Goal: Task Accomplishment & Management: Use online tool/utility

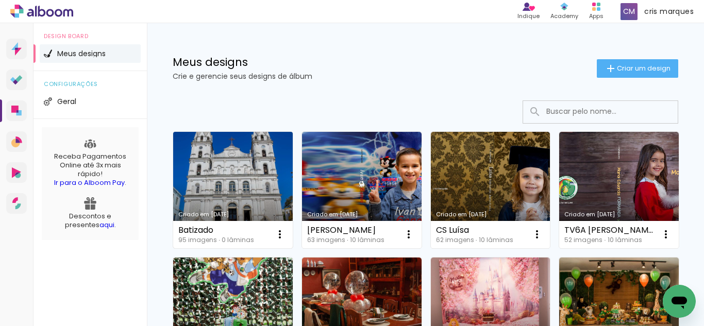
click at [238, 186] on link "Criado em [DATE]" at bounding box center [233, 190] width 120 height 116
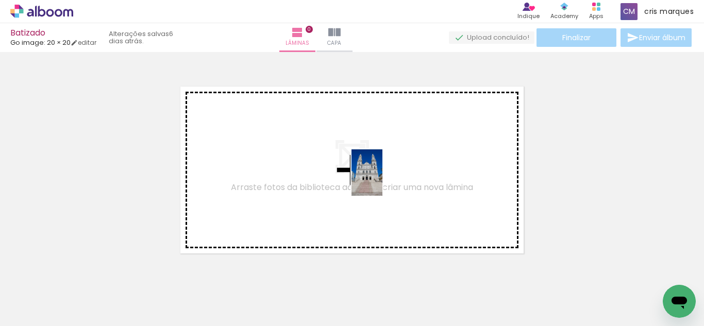
drag, startPoint x: 106, startPoint y: 298, endPoint x: 382, endPoint y: 180, distance: 300.6
click at [382, 180] on quentale-workspace at bounding box center [352, 163] width 704 height 326
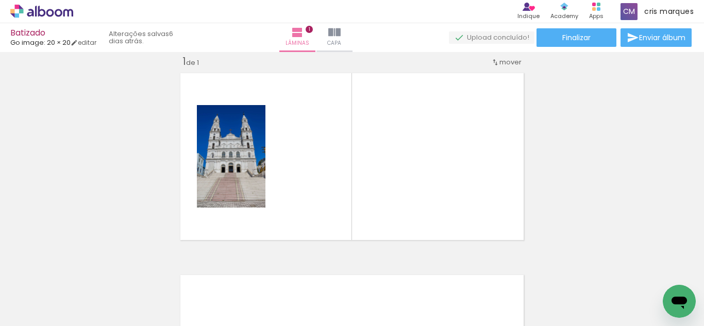
scroll to position [0, 3197]
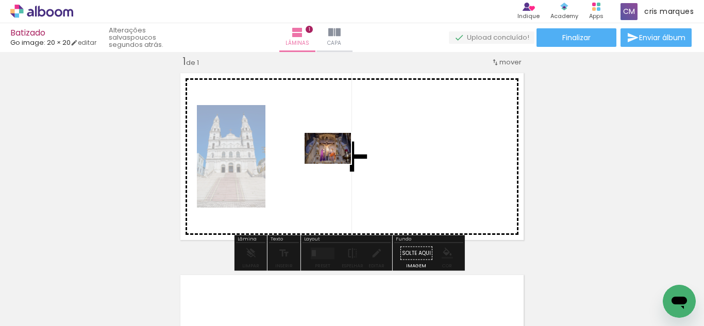
drag, startPoint x: 317, startPoint y: 296, endPoint x: 335, endPoint y: 164, distance: 133.6
click at [335, 164] on quentale-workspace at bounding box center [352, 163] width 704 height 326
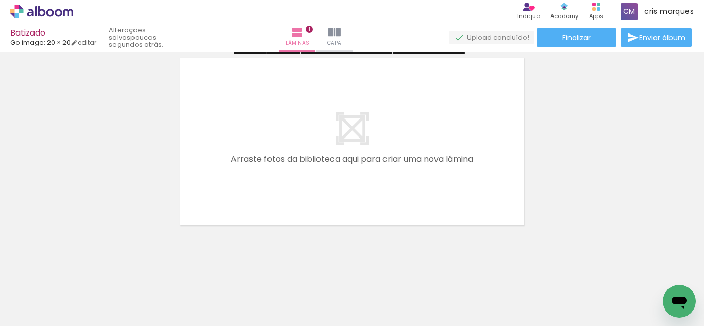
scroll to position [234, 0]
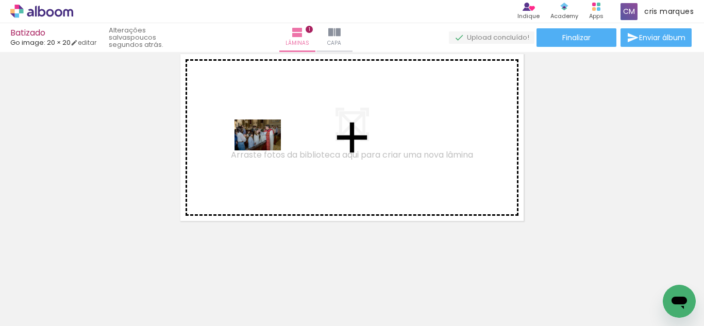
drag, startPoint x: 165, startPoint y: 296, endPoint x: 268, endPoint y: 145, distance: 183.2
click at [268, 145] on quentale-workspace at bounding box center [352, 163] width 704 height 326
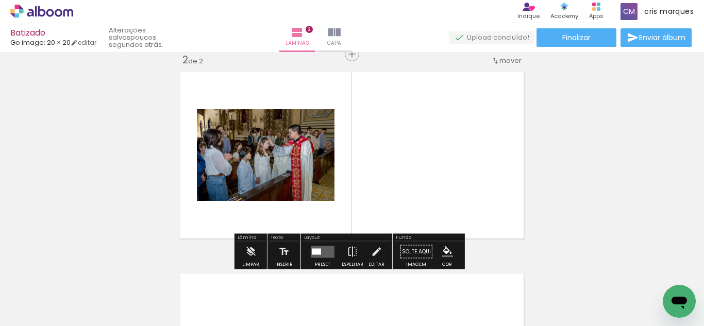
scroll to position [215, 0]
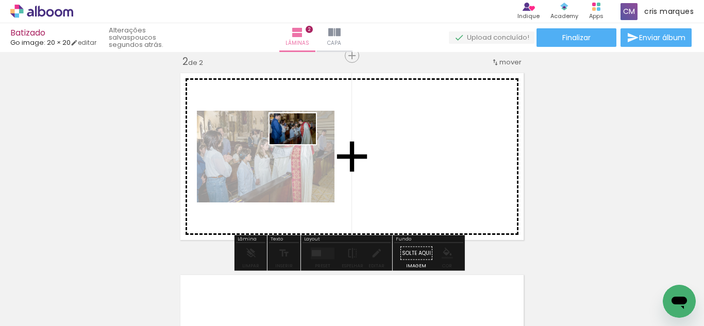
drag, startPoint x: 225, startPoint y: 296, endPoint x: 300, endPoint y: 144, distance: 169.8
click at [300, 144] on quentale-workspace at bounding box center [352, 163] width 704 height 326
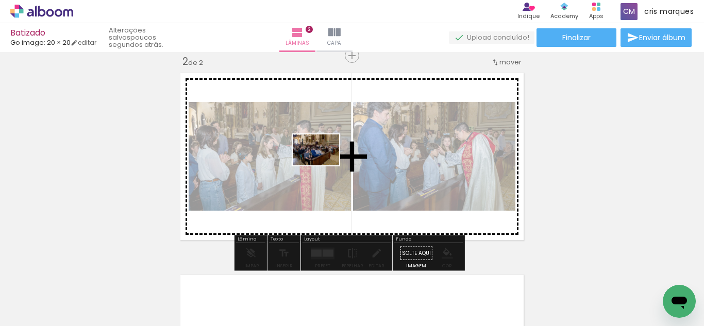
drag, startPoint x: 282, startPoint y: 296, endPoint x: 324, endPoint y: 165, distance: 137.4
click at [324, 165] on quentale-workspace at bounding box center [352, 163] width 704 height 326
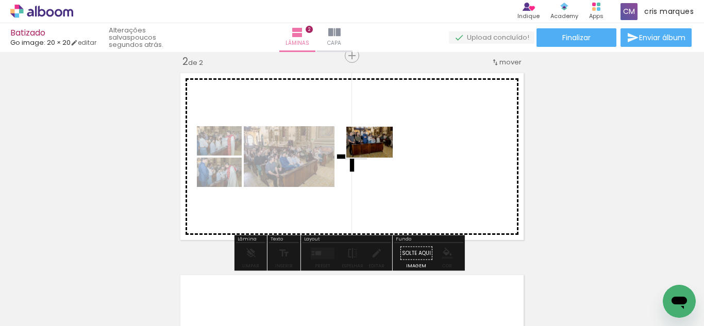
drag, startPoint x: 338, startPoint y: 300, endPoint x: 377, endPoint y: 158, distance: 148.0
click at [377, 158] on quentale-workspace at bounding box center [352, 163] width 704 height 326
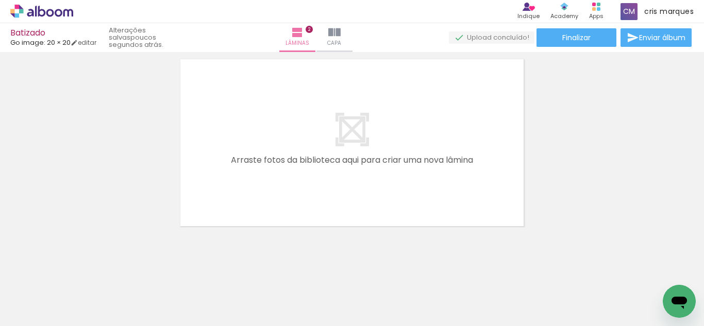
scroll to position [436, 0]
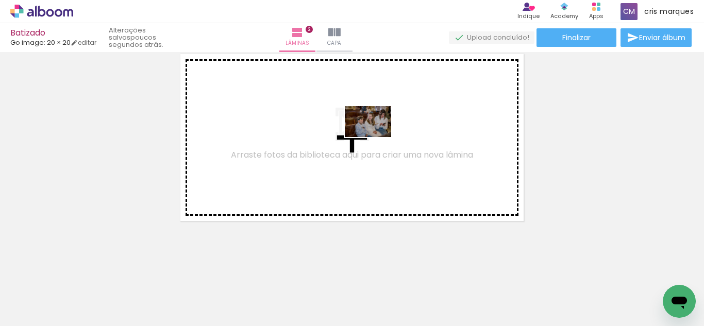
drag, startPoint x: 428, startPoint y: 297, endPoint x: 376, endPoint y: 137, distance: 168.5
click at [376, 137] on quentale-workspace at bounding box center [352, 163] width 704 height 326
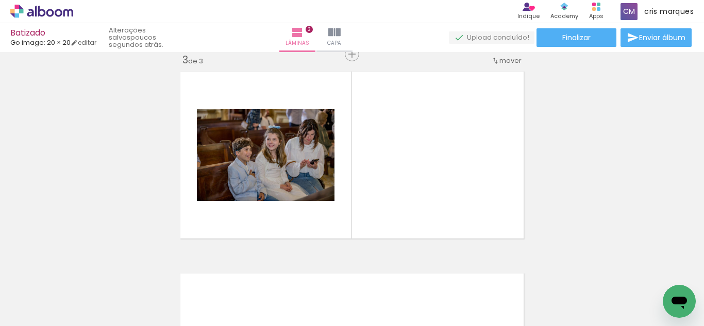
scroll to position [417, 0]
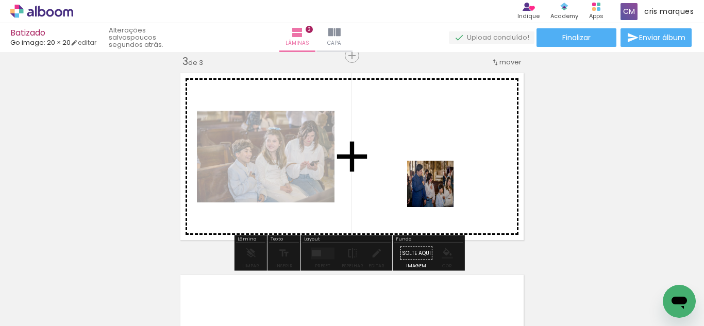
drag, startPoint x: 472, startPoint y: 297, endPoint x: 426, endPoint y: 167, distance: 137.4
click at [426, 167] on quentale-workspace at bounding box center [352, 163] width 704 height 326
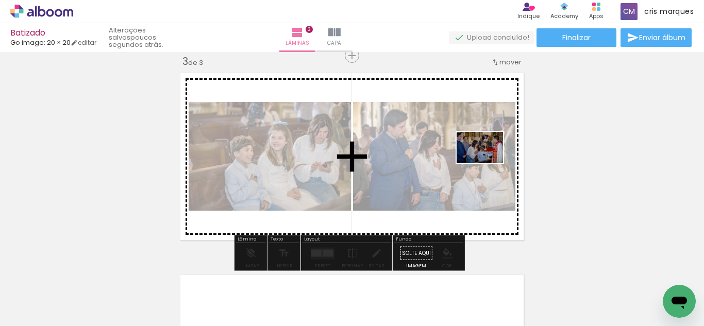
drag, startPoint x: 543, startPoint y: 296, endPoint x: 485, endPoint y: 161, distance: 146.8
click at [485, 161] on quentale-workspace at bounding box center [352, 163] width 704 height 326
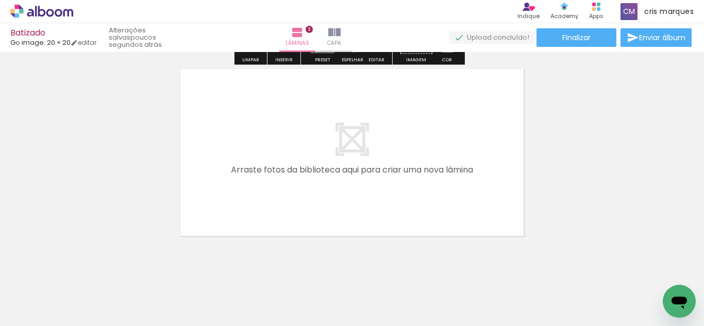
scroll to position [638, 0]
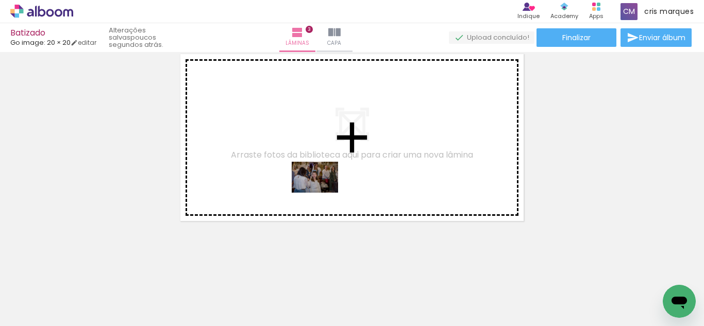
drag, startPoint x: 329, startPoint y: 295, endPoint x: 354, endPoint y: 243, distance: 58.3
click at [322, 178] on quentale-workspace at bounding box center [352, 163] width 704 height 326
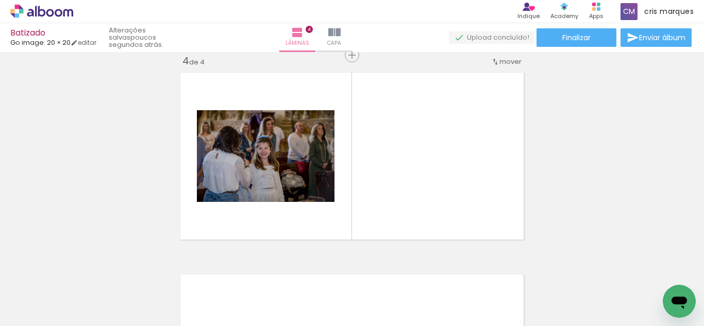
scroll to position [619, 0]
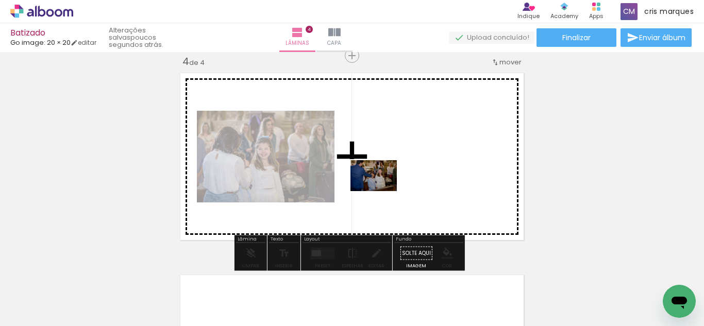
drag, startPoint x: 391, startPoint y: 287, endPoint x: 380, endPoint y: 182, distance: 105.2
click at [380, 182] on quentale-workspace at bounding box center [352, 163] width 704 height 326
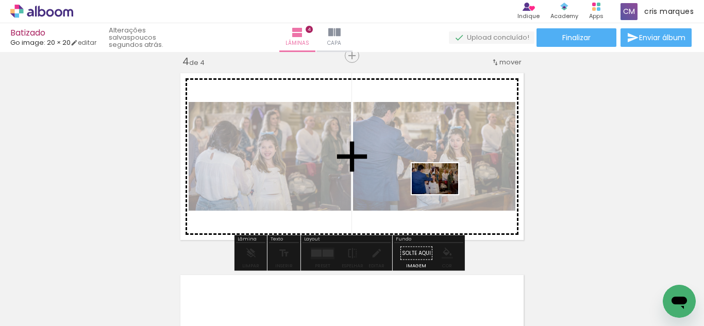
drag, startPoint x: 445, startPoint y: 273, endPoint x: 500, endPoint y: 260, distance: 56.0
click at [443, 182] on quentale-workspace at bounding box center [352, 163] width 704 height 326
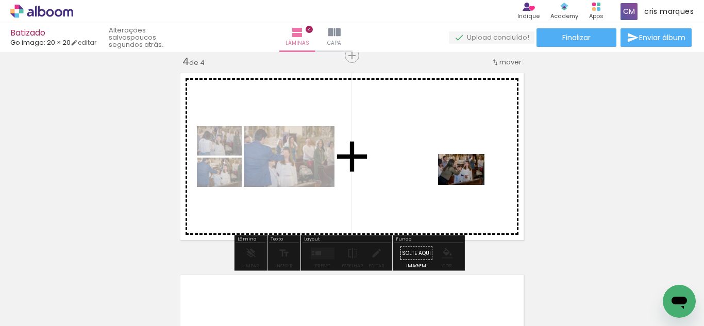
drag, startPoint x: 500, startPoint y: 301, endPoint x: 469, endPoint y: 184, distance: 120.6
click at [469, 184] on quentale-workspace at bounding box center [352, 163] width 704 height 326
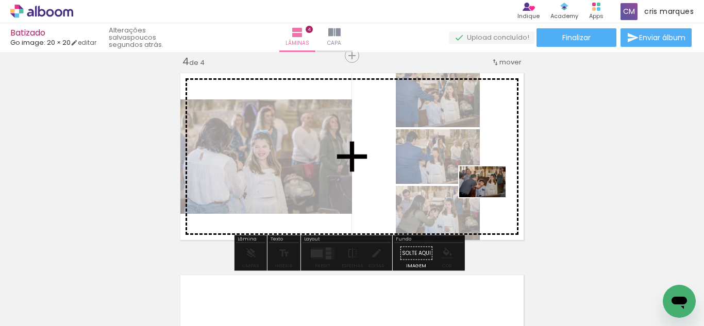
drag, startPoint x: 552, startPoint y: 294, endPoint x: 490, endPoint y: 197, distance: 114.5
click at [490, 197] on quentale-workspace at bounding box center [352, 163] width 704 height 326
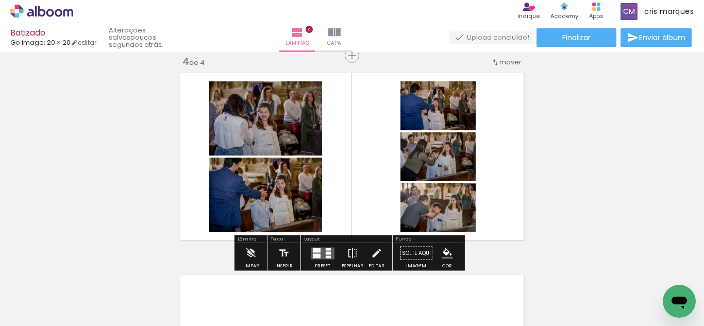
scroll to position [0, 3793]
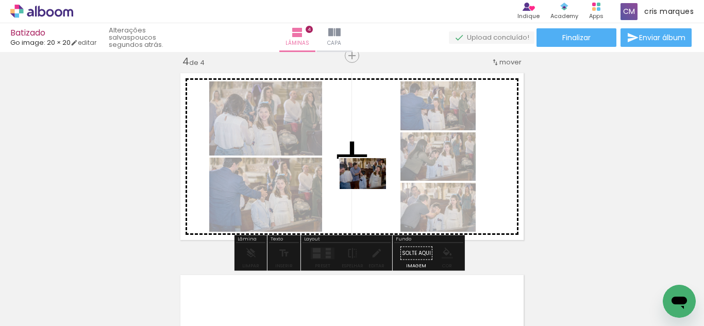
drag, startPoint x: 246, startPoint y: 299, endPoint x: 370, endPoint y: 189, distance: 166.1
click at [370, 189] on quentale-workspace at bounding box center [352, 163] width 704 height 326
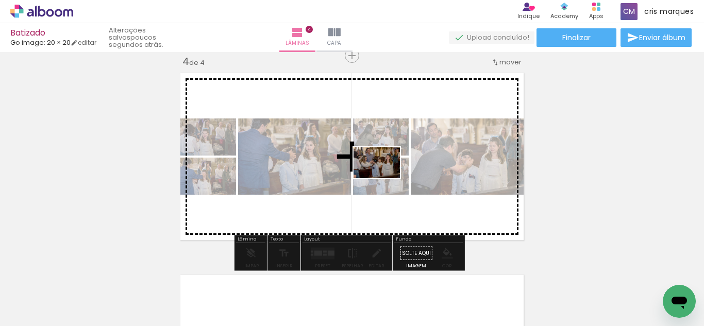
drag, startPoint x: 305, startPoint y: 296, endPoint x: 384, endPoint y: 178, distance: 142.5
click at [384, 178] on quentale-workspace at bounding box center [352, 163] width 704 height 326
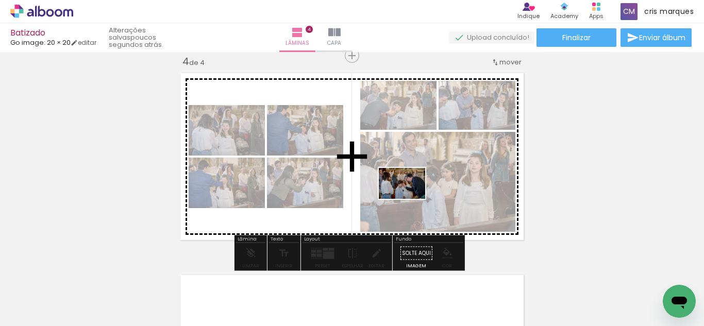
drag, startPoint x: 368, startPoint y: 291, endPoint x: 410, endPoint y: 199, distance: 100.8
click at [410, 199] on quentale-workspace at bounding box center [352, 163] width 704 height 326
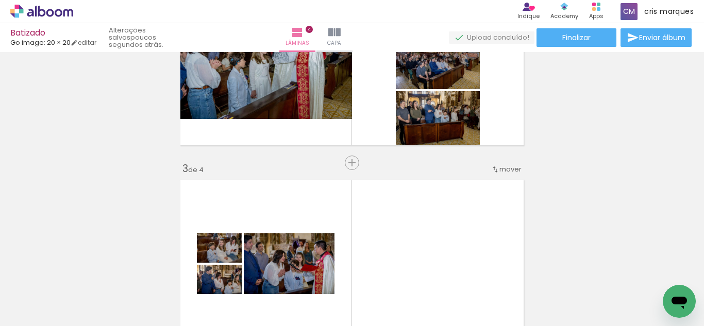
scroll to position [362, 0]
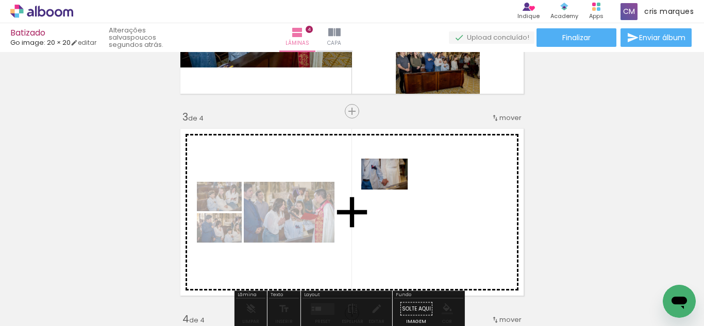
drag, startPoint x: 407, startPoint y: 298, endPoint x: 392, endPoint y: 190, distance: 109.2
click at [392, 190] on quentale-workspace at bounding box center [352, 163] width 704 height 326
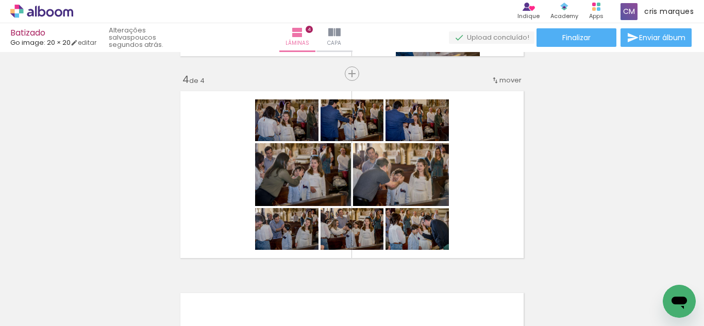
scroll to position [619, 0]
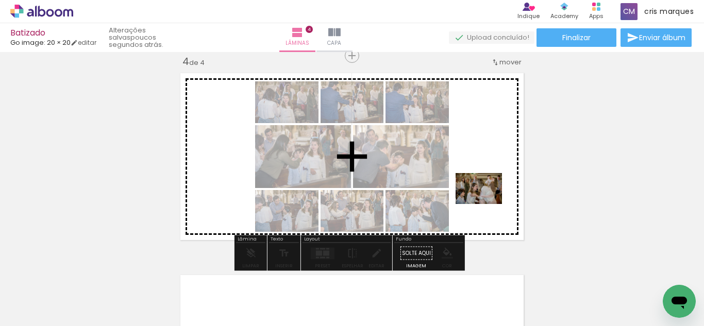
drag, startPoint x: 475, startPoint y: 295, endPoint x: 486, endPoint y: 204, distance: 92.0
click at [486, 204] on quentale-workspace at bounding box center [352, 163] width 704 height 326
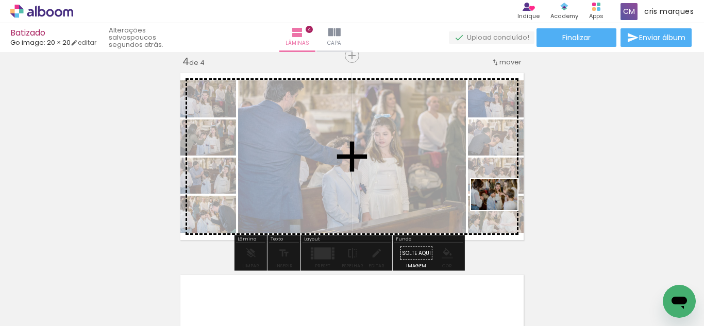
drag, startPoint x: 530, startPoint y: 291, endPoint x: 502, endPoint y: 210, distance: 85.7
click at [502, 210] on quentale-workspace at bounding box center [352, 163] width 704 height 326
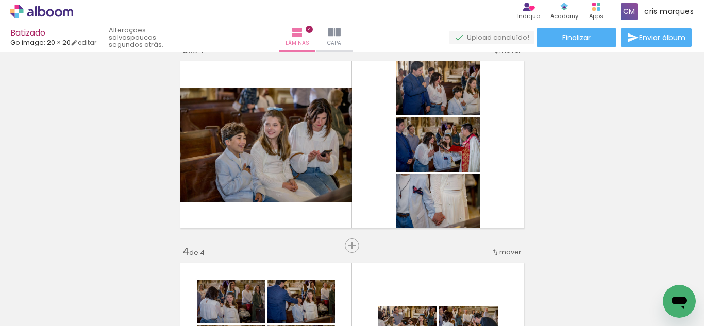
scroll to position [413, 0]
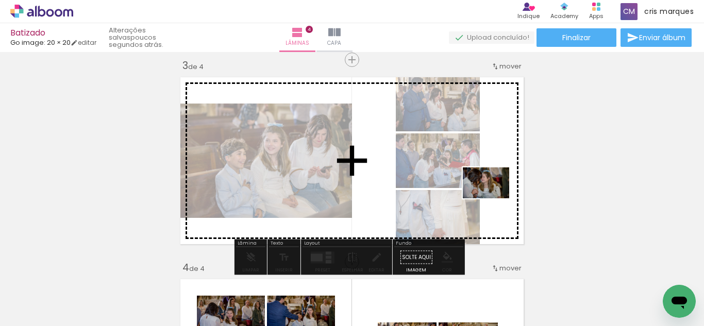
drag, startPoint x: 585, startPoint y: 301, endPoint x: 494, endPoint y: 198, distance: 137.6
click at [494, 198] on quentale-workspace at bounding box center [352, 163] width 704 height 326
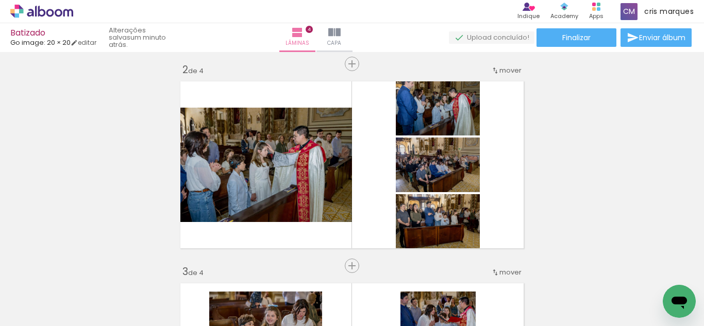
scroll to position [0, 4045]
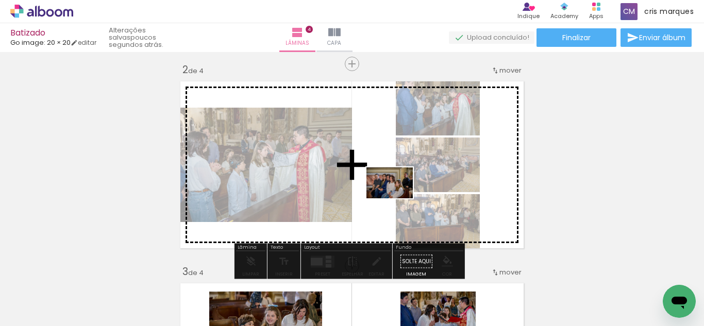
drag, startPoint x: 394, startPoint y: 297, endPoint x: 397, endPoint y: 196, distance: 101.6
click at [397, 196] on quentale-workspace at bounding box center [352, 163] width 704 height 326
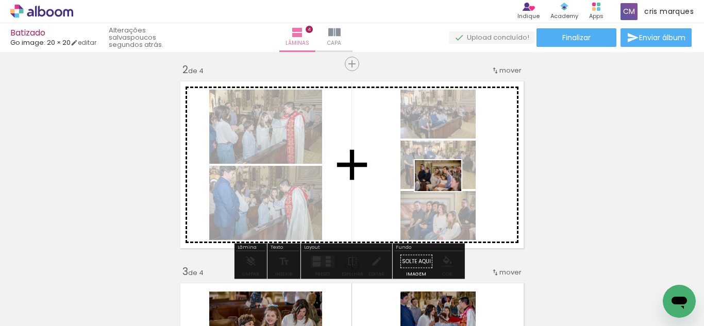
drag, startPoint x: 443, startPoint y: 292, endPoint x: 446, endPoint y: 191, distance: 100.5
click at [446, 191] on quentale-workspace at bounding box center [352, 163] width 704 height 326
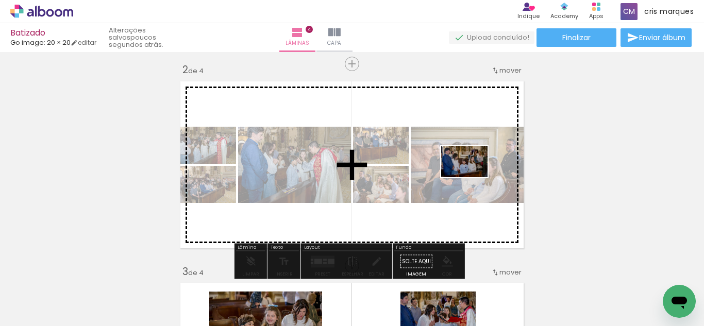
drag, startPoint x: 505, startPoint y: 264, endPoint x: 482, endPoint y: 192, distance: 75.8
click at [470, 175] on quentale-workspace at bounding box center [352, 163] width 704 height 326
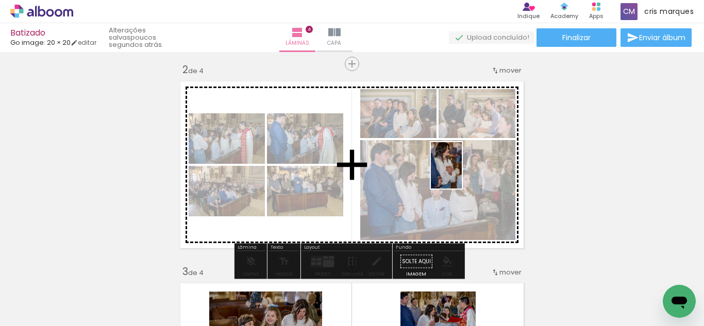
drag, startPoint x: 549, startPoint y: 268, endPoint x: 462, endPoint y: 173, distance: 129.5
click at [462, 173] on quentale-workspace at bounding box center [352, 163] width 704 height 326
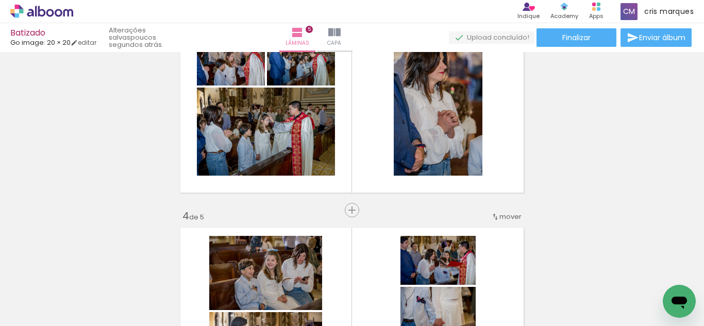
scroll to position [516, 0]
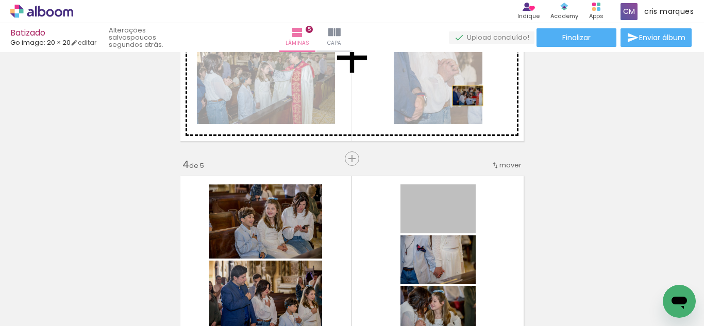
drag, startPoint x: 463, startPoint y: 221, endPoint x: 464, endPoint y: 96, distance: 125.2
click at [464, 96] on div "Inserir lâmina 1 de 5 Inserir lâmina 2 de 5 Inserir lâmina 3 de 5 Inserir lâmin…" at bounding box center [352, 145] width 704 height 1212
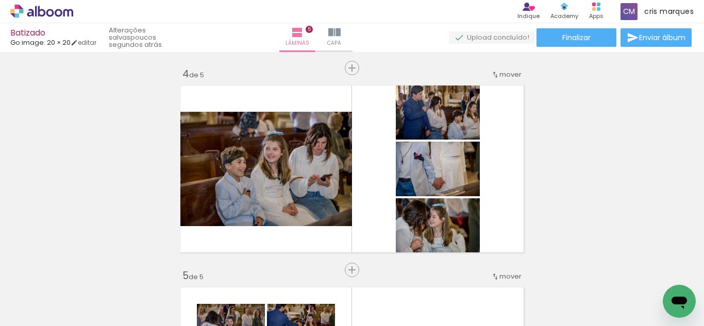
scroll to position [568, 0]
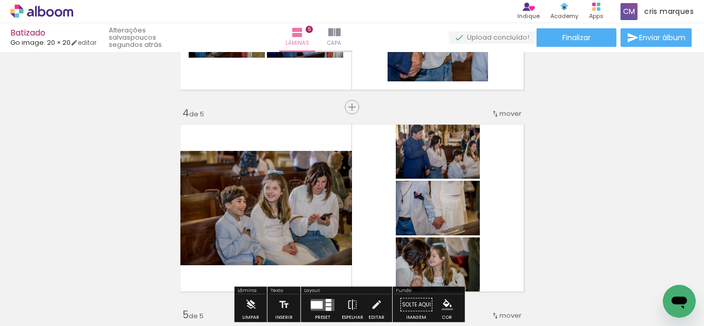
click at [506, 113] on span "mover" at bounding box center [510, 114] width 22 height 10
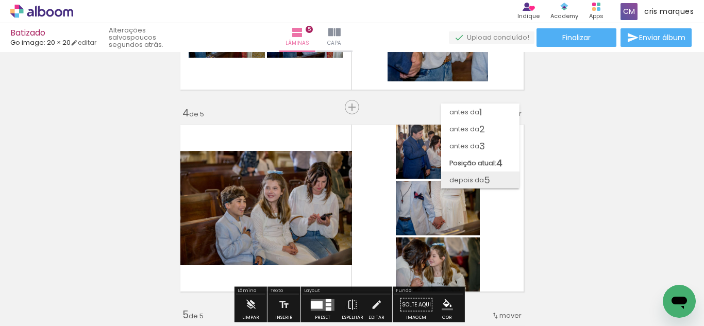
click at [494, 178] on paper-item "depois da 5" at bounding box center [480, 180] width 78 height 17
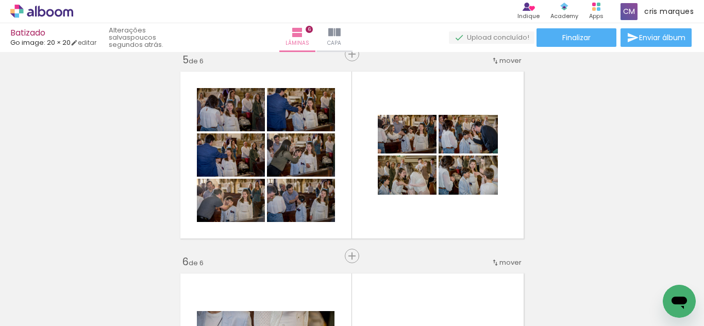
scroll to position [824, 0]
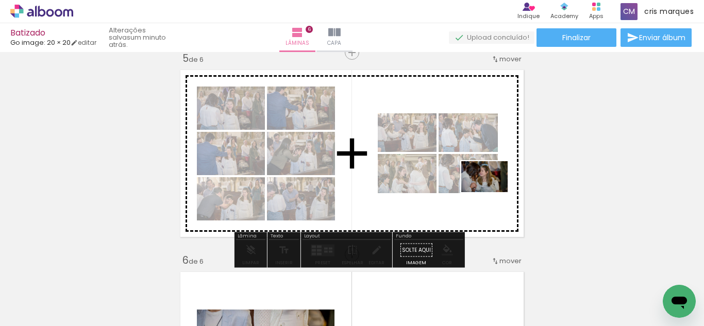
drag, startPoint x: 644, startPoint y: 292, endPoint x: 492, endPoint y: 192, distance: 181.6
click at [492, 192] on quentale-workspace at bounding box center [352, 163] width 704 height 326
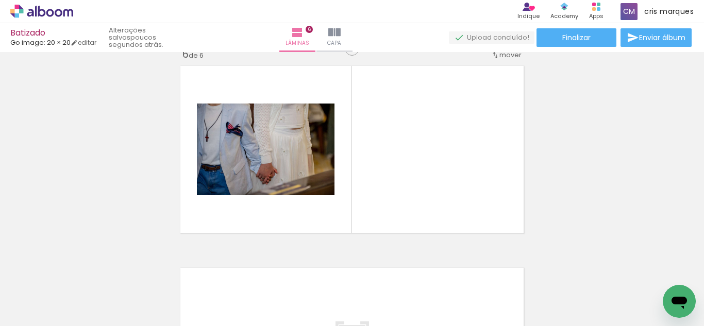
scroll to position [0, 504]
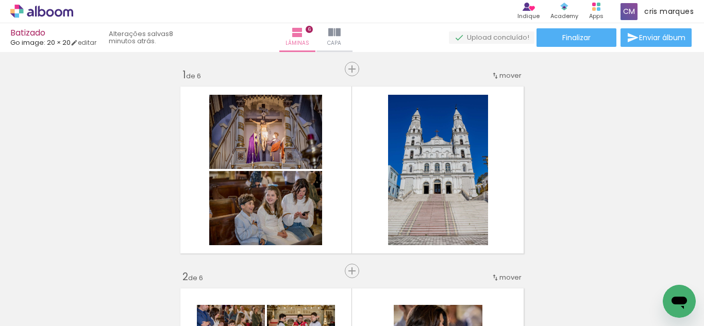
scroll to position [0, 670]
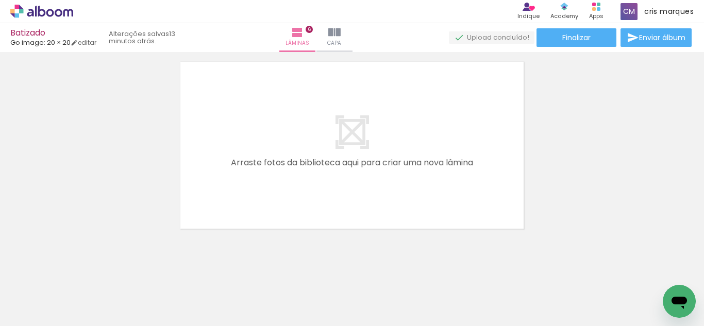
scroll to position [0, 670]
